Goal: Information Seeking & Learning: Learn about a topic

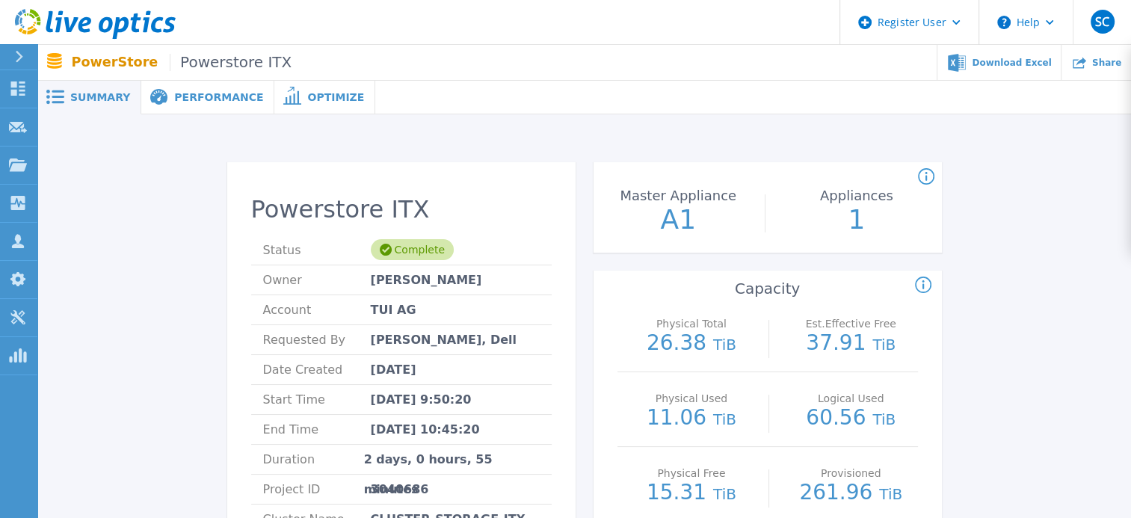
click at [200, 102] on span "Performance" at bounding box center [218, 97] width 89 height 10
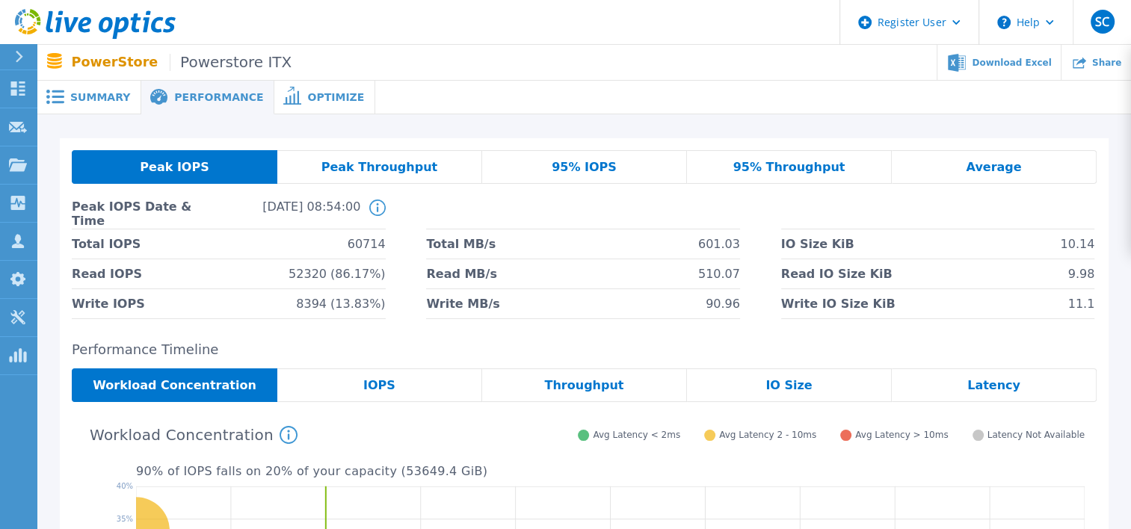
click at [78, 102] on span "Summary" at bounding box center [100, 97] width 60 height 10
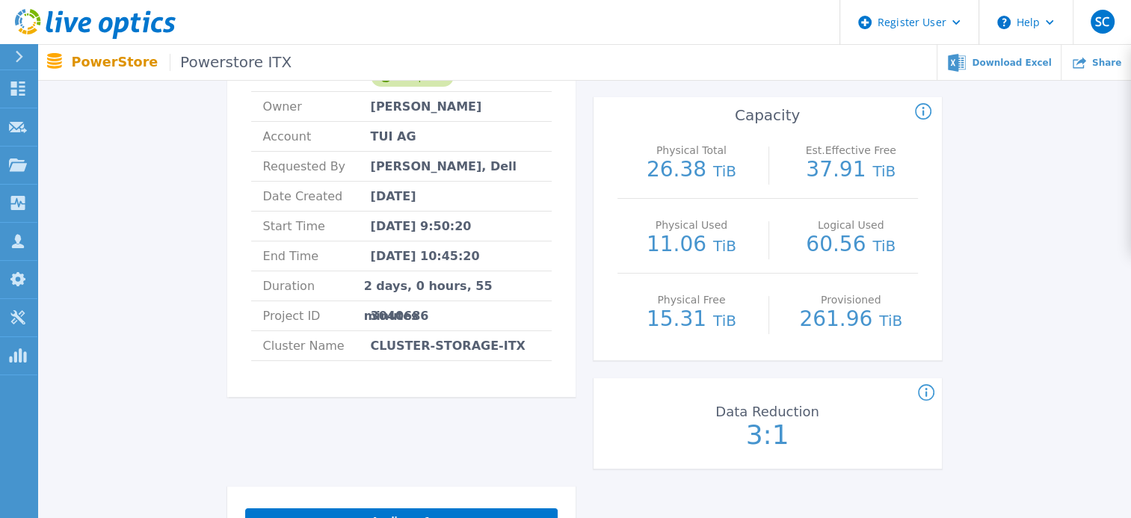
scroll to position [176, 0]
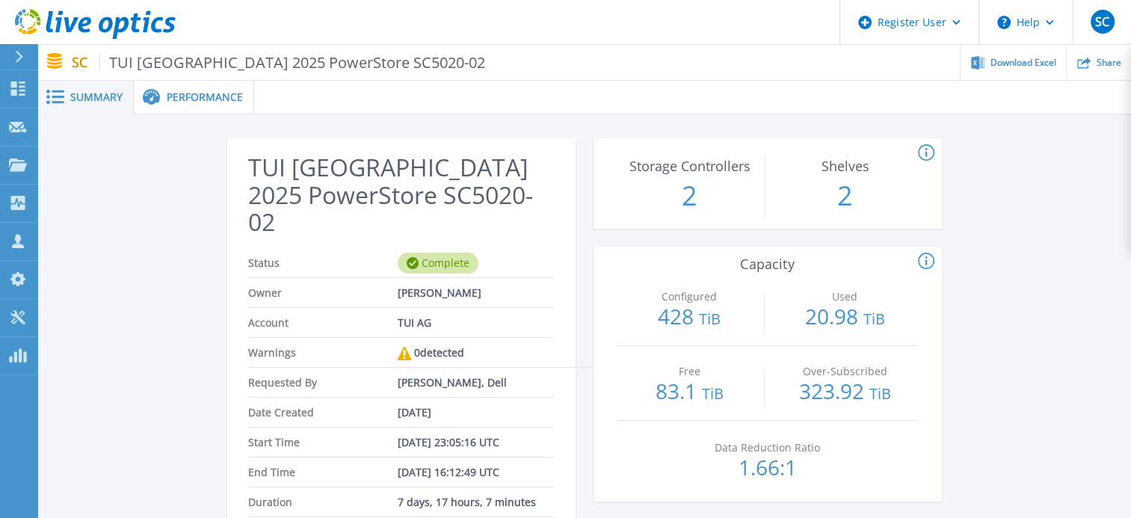
click at [196, 96] on span "Performance" at bounding box center [205, 97] width 76 height 10
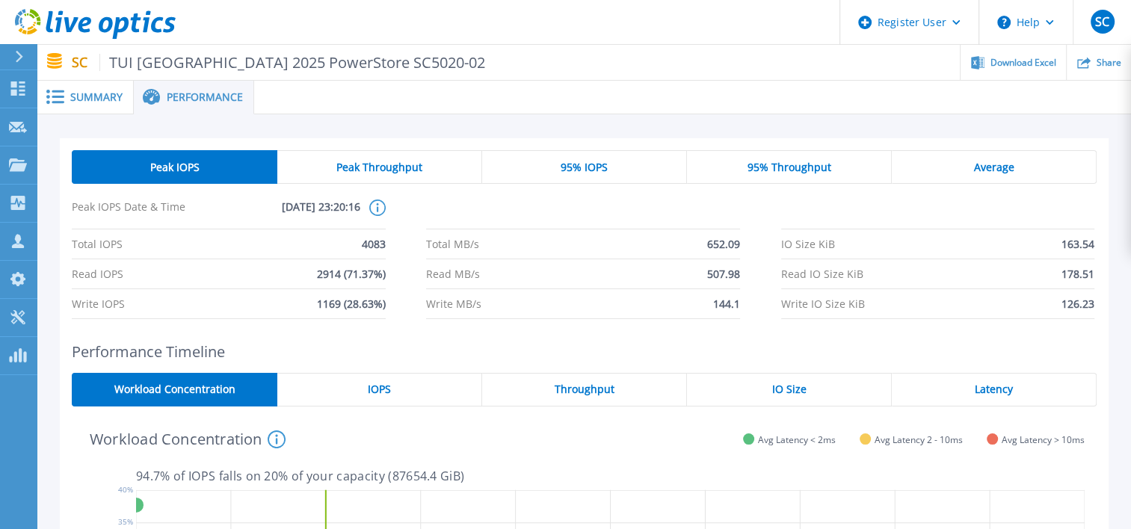
click at [595, 164] on span "95% IOPS" at bounding box center [583, 167] width 47 height 12
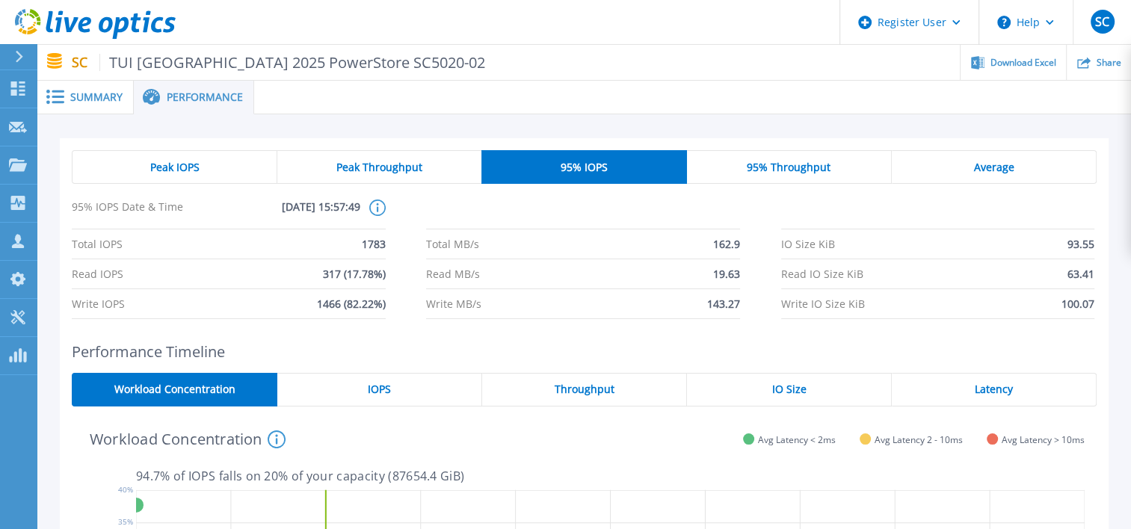
click at [809, 161] on span "95% Throughput" at bounding box center [788, 167] width 84 height 12
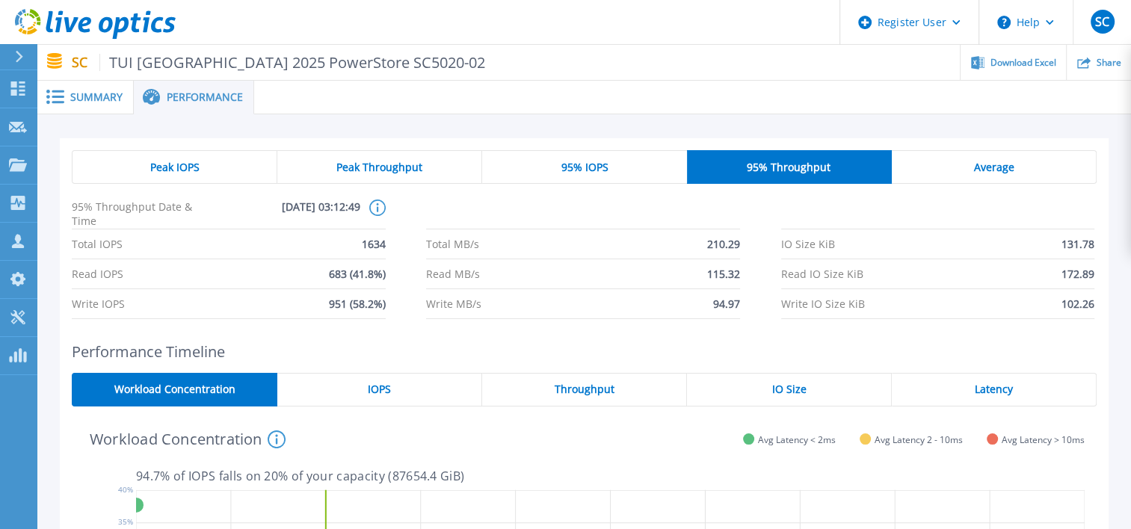
scroll to position [474, 0]
